Goal: Information Seeking & Learning: Learn about a topic

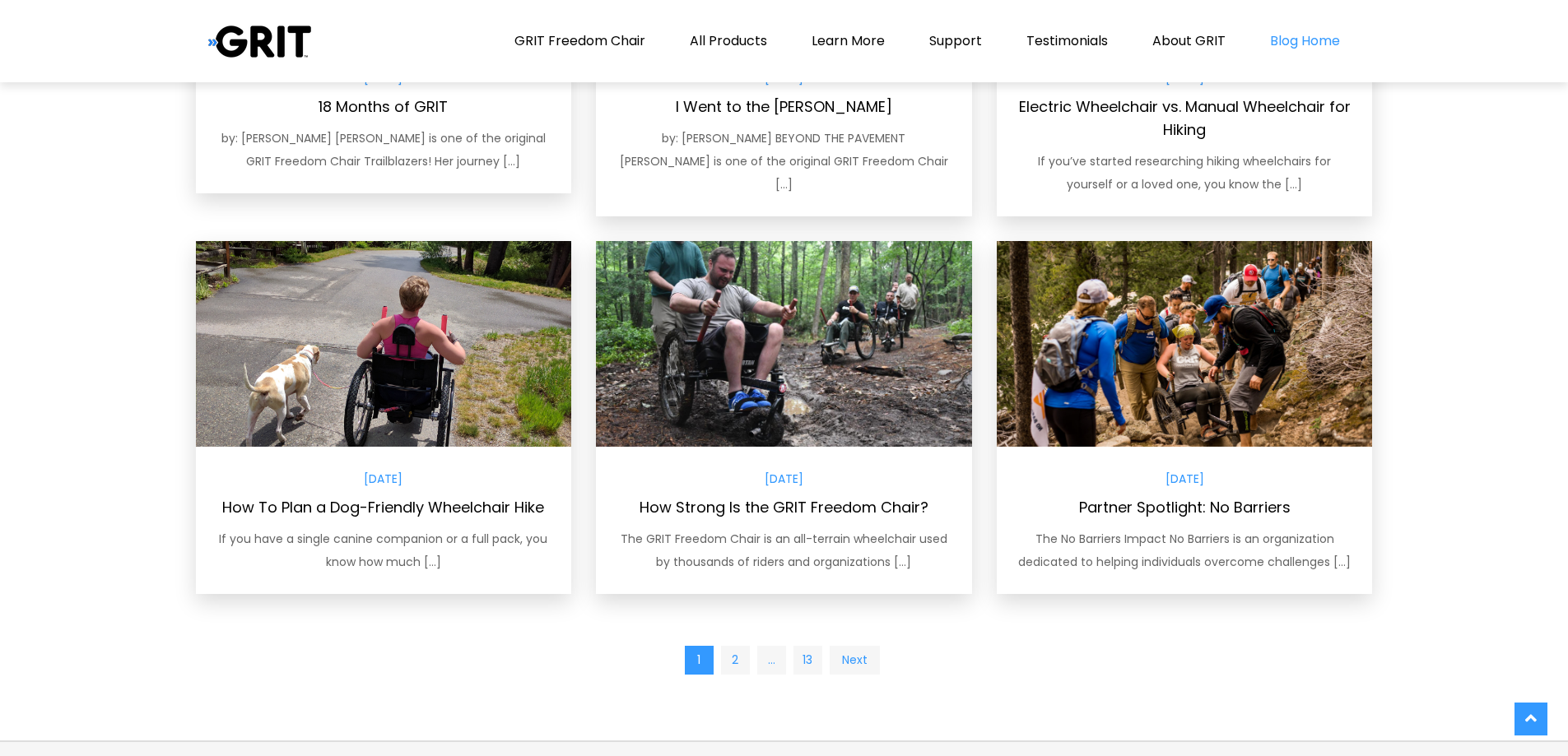
scroll to position [1131, 0]
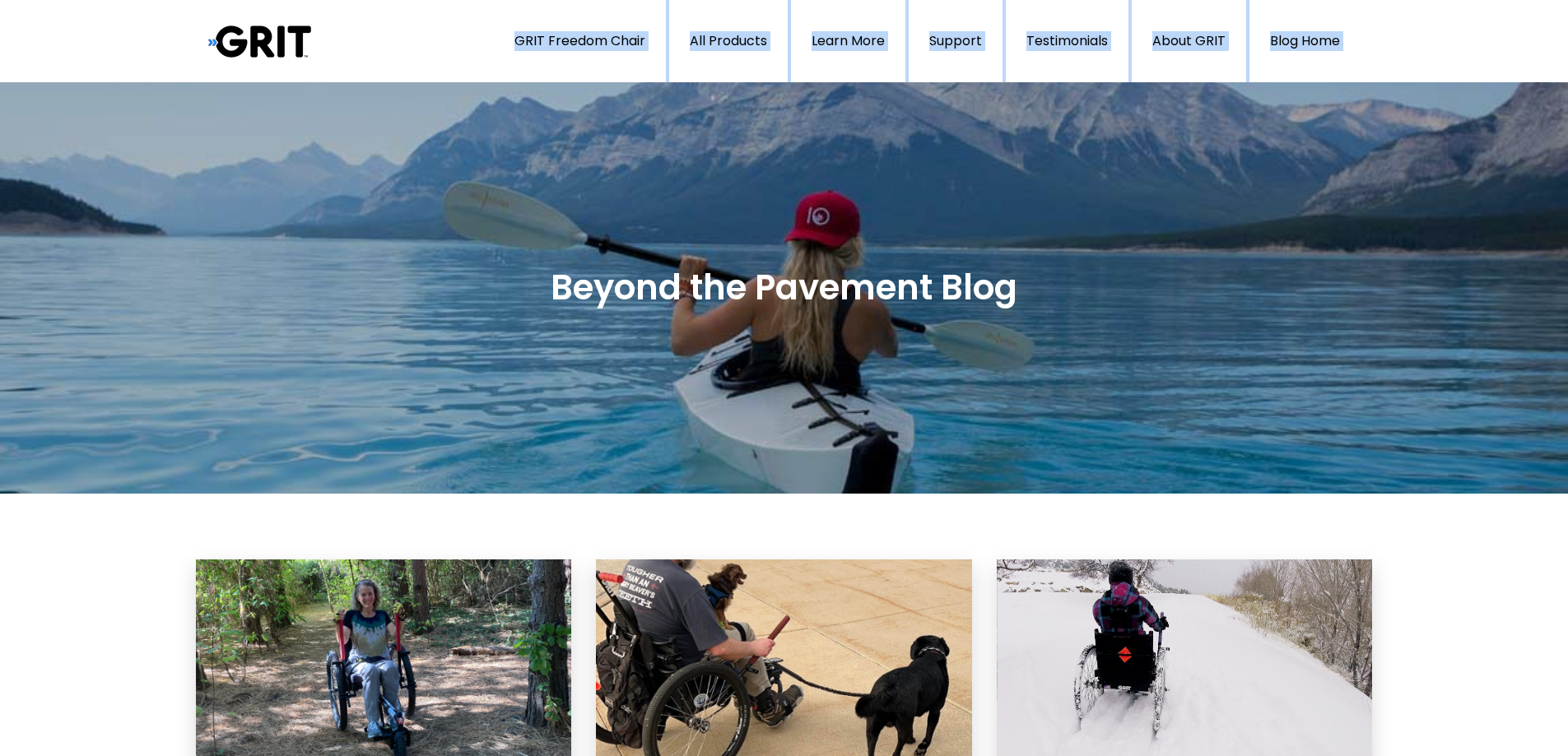
drag, startPoint x: 409, startPoint y: 63, endPoint x: 388, endPoint y: 183, distance: 121.8
click at [1311, 46] on link "Blog Home" at bounding box center [1305, 41] width 111 height 82
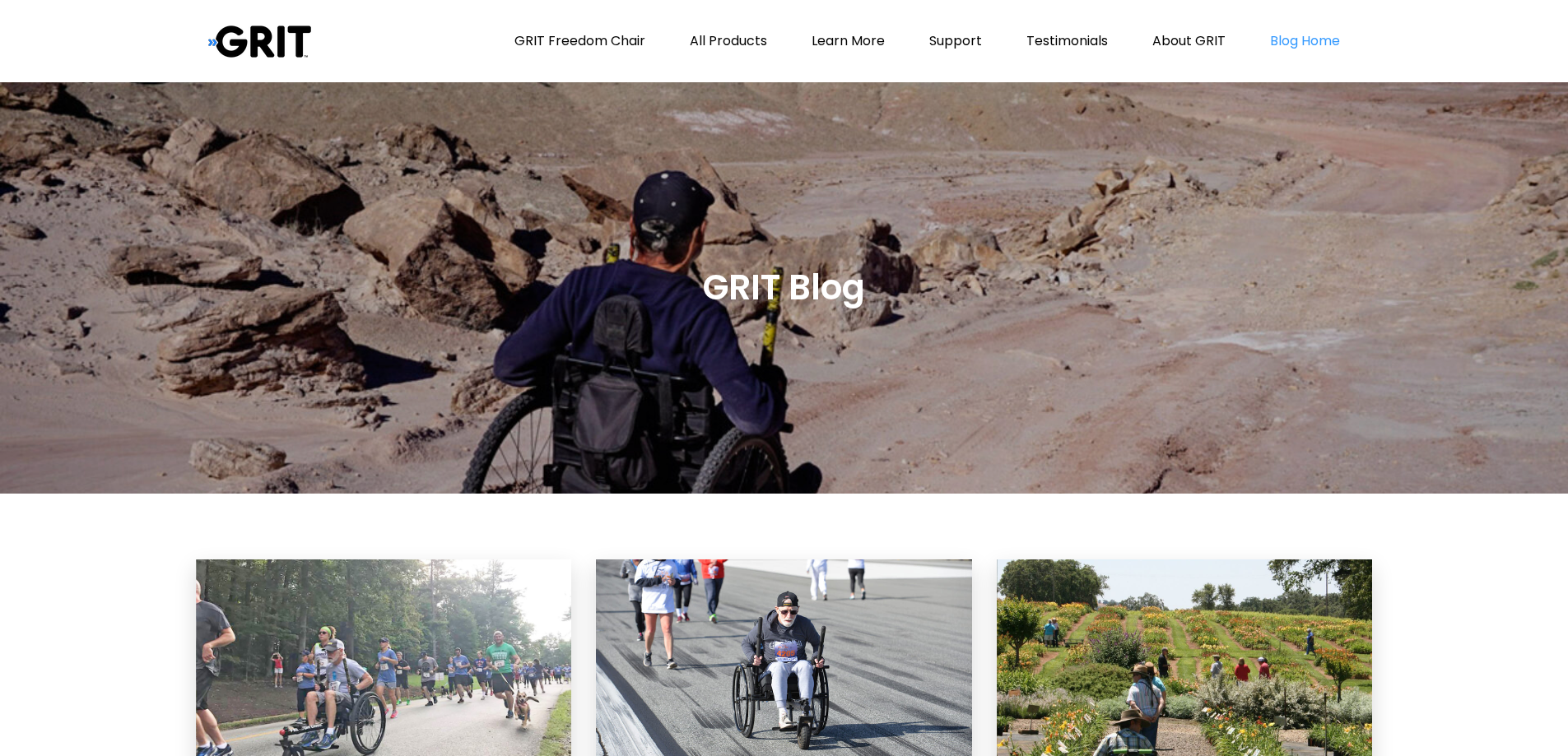
drag, startPoint x: 697, startPoint y: 280, endPoint x: 907, endPoint y: 423, distance: 254.1
click at [907, 423] on div "GRIT Blog" at bounding box center [784, 288] width 1568 height 412
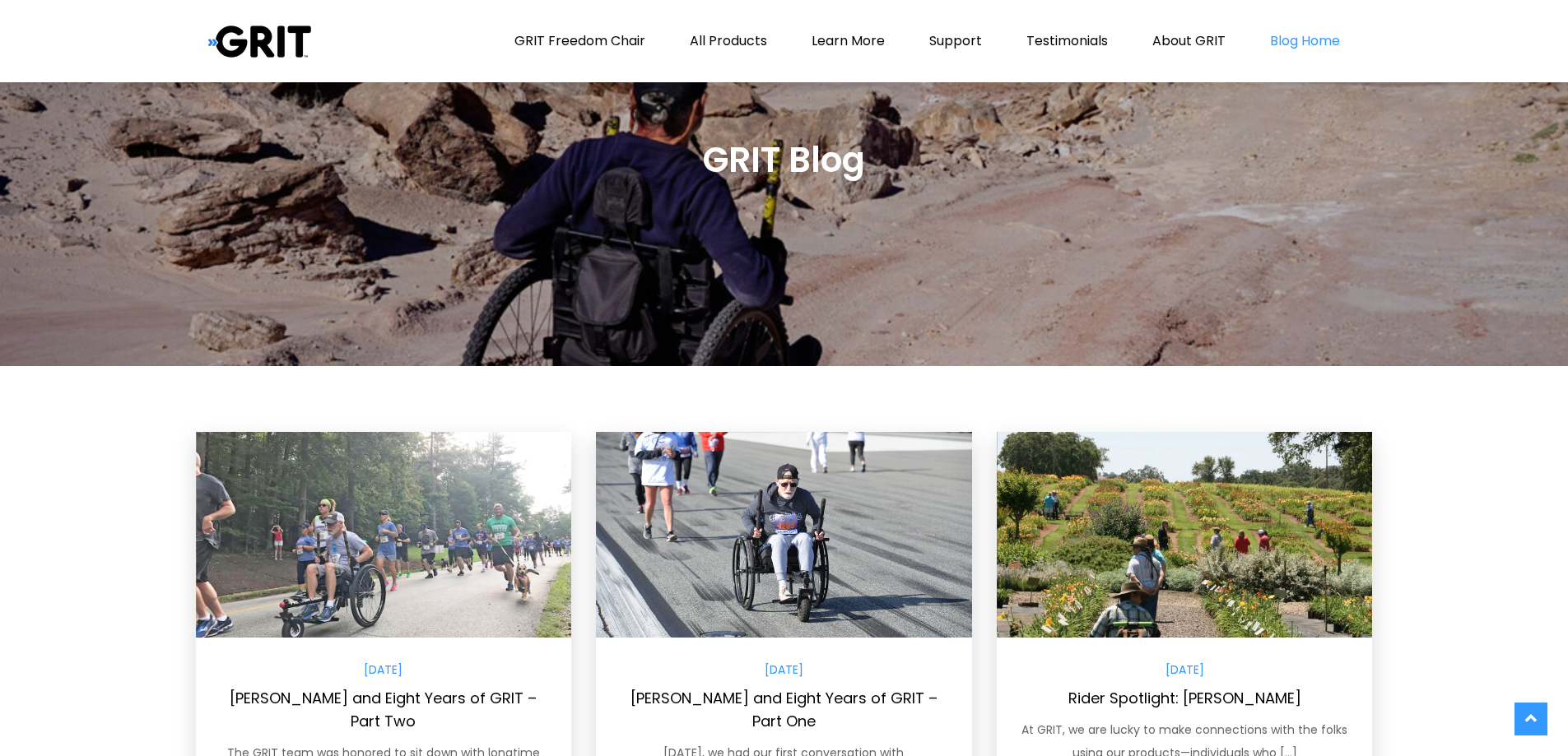
scroll to position [329, 0]
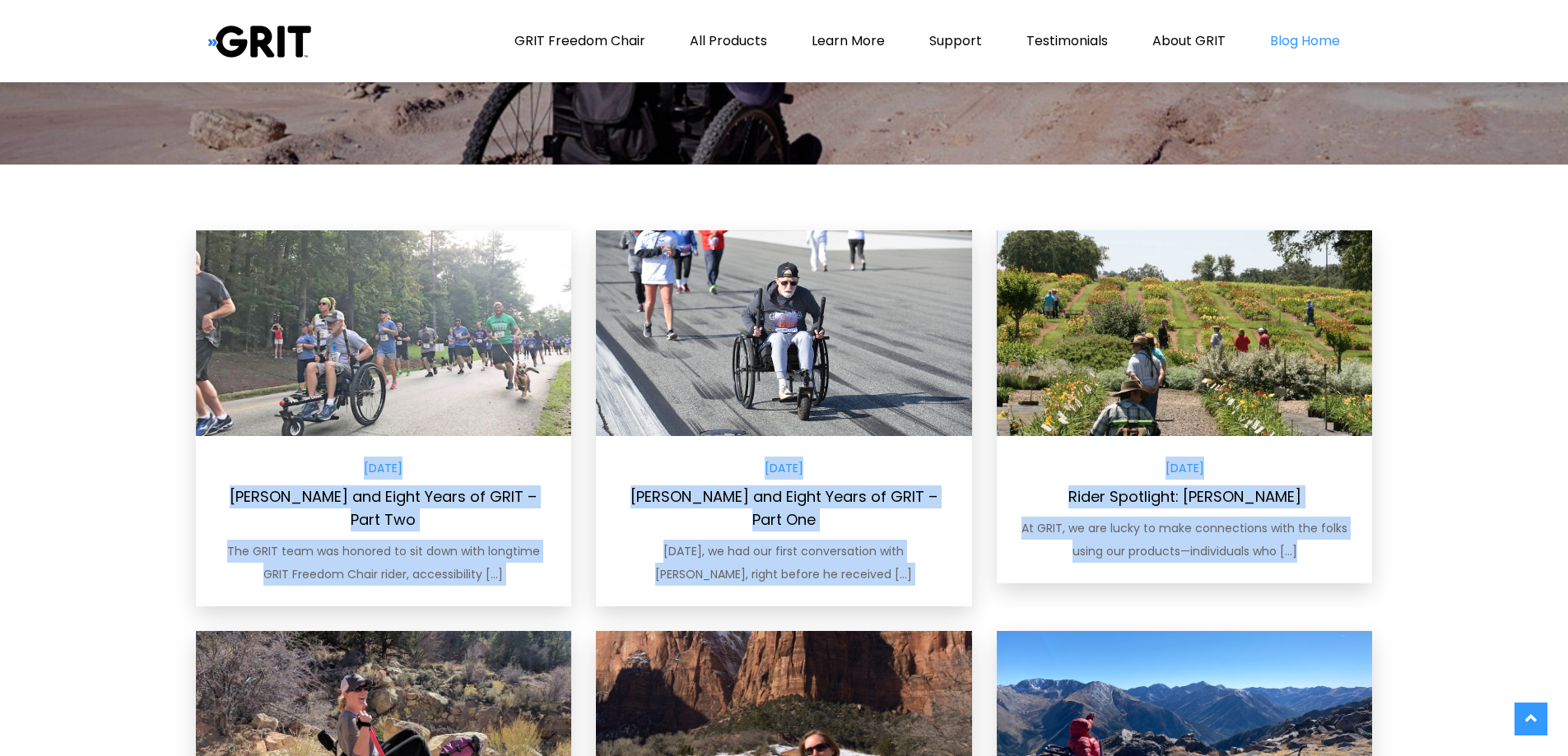
drag, startPoint x: 172, startPoint y: 214, endPoint x: 715, endPoint y: 629, distance: 683.4
click at [533, 660] on div "GRIT Blog August 20, 2025 John Hollis and Eight Years of GRIT – Part Two The GR…" at bounding box center [784, 642] width 1568 height 1778
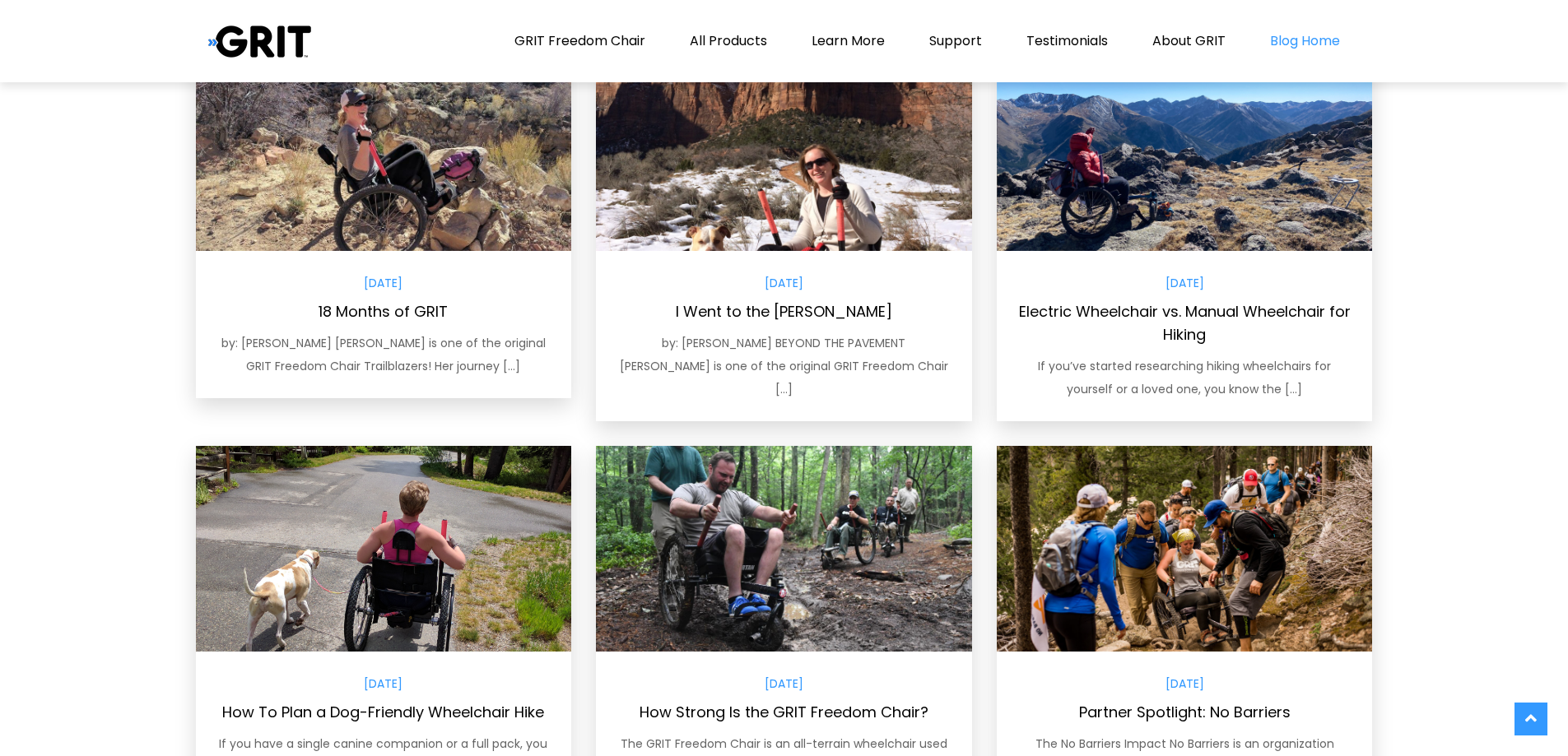
scroll to position [1131, 0]
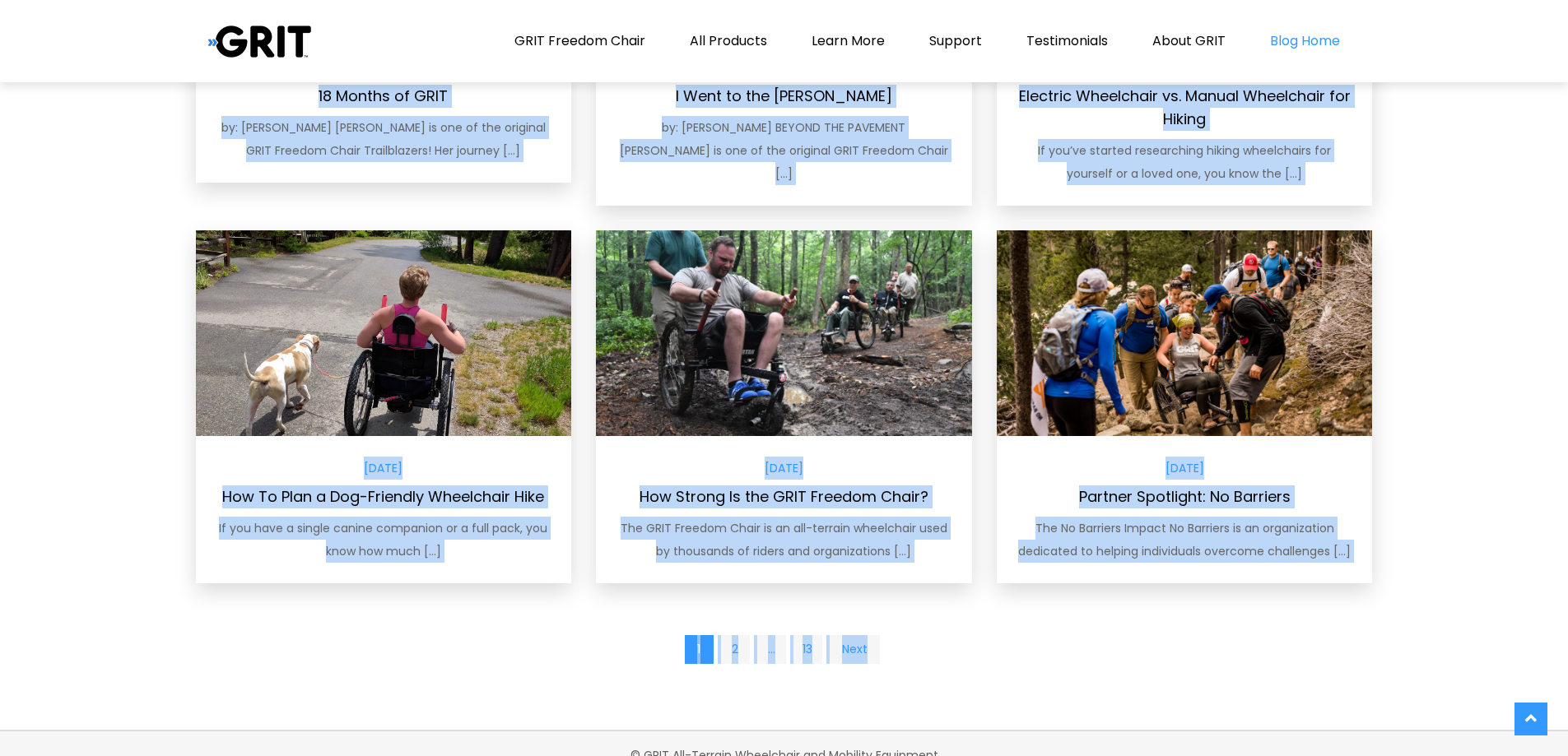
copy main "August 20, 2025 John Hollis and Eight Years of GRIT – Part Two The GRIT team wa…"
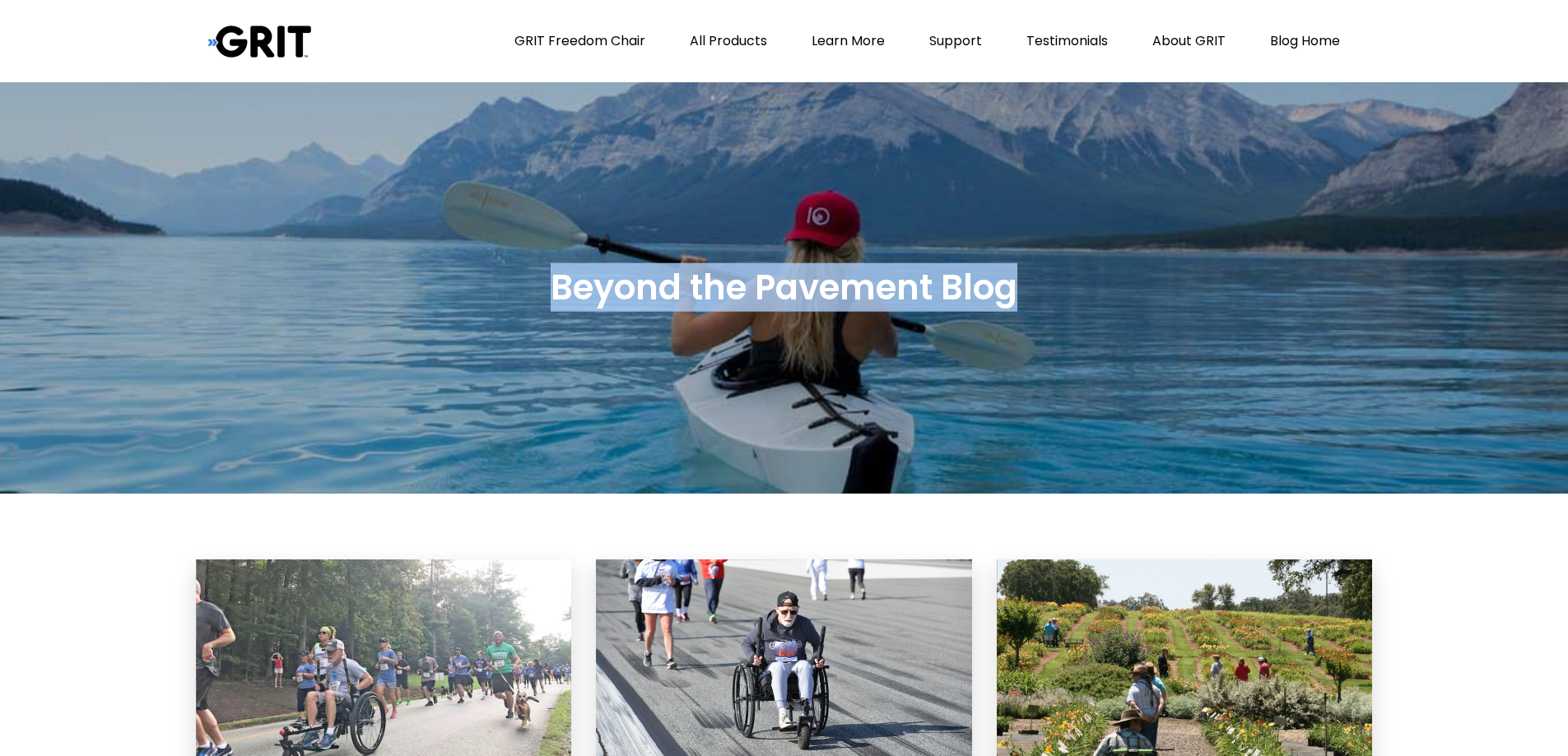
drag, startPoint x: 546, startPoint y: 289, endPoint x: 1017, endPoint y: 308, distance: 471.4
click at [1017, 308] on div "Beyond the Pavement Blog" at bounding box center [784, 289] width 1177 height 71
copy h2 "Beyond the Pavement Blog"
